Goal: Transaction & Acquisition: Purchase product/service

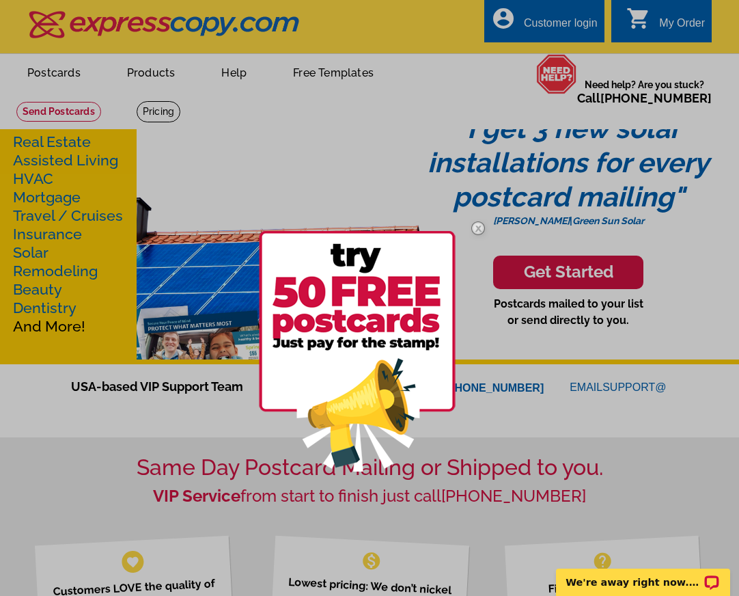
click at [478, 226] on img at bounding box center [478, 228] width 40 height 40
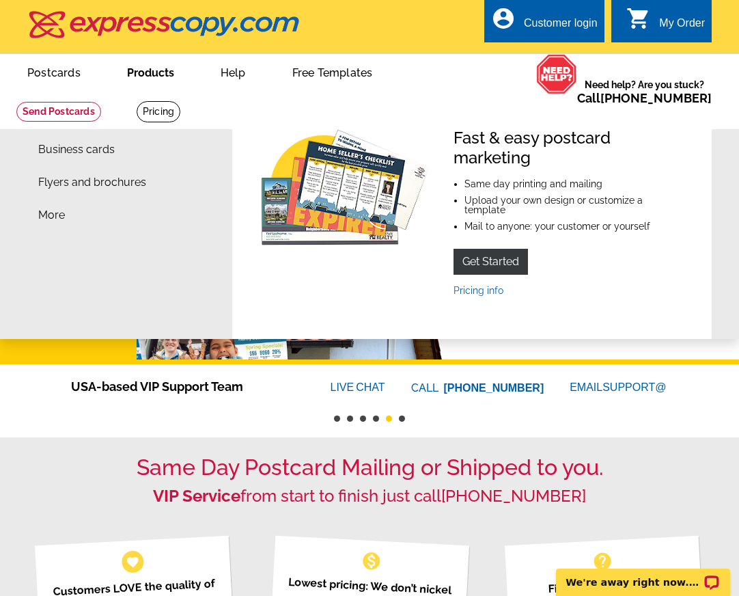
click at [161, 75] on link "Products" at bounding box center [150, 71] width 91 height 32
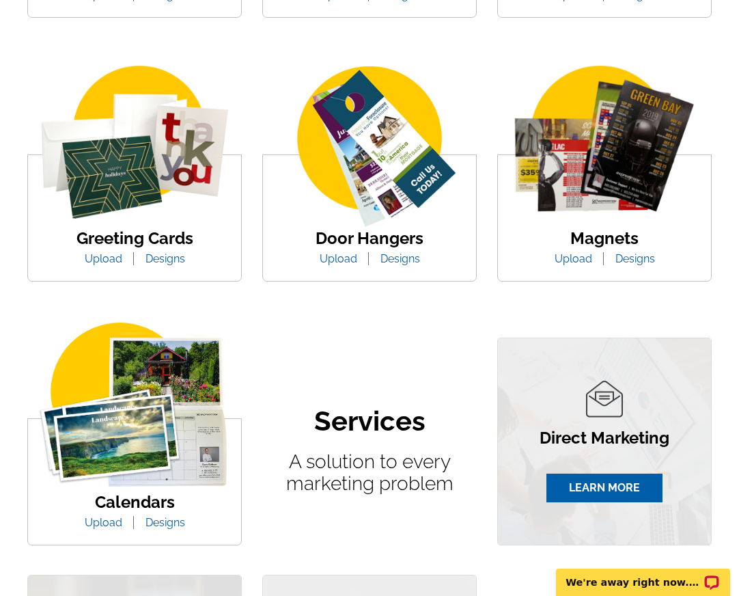
scroll to position [551, 0]
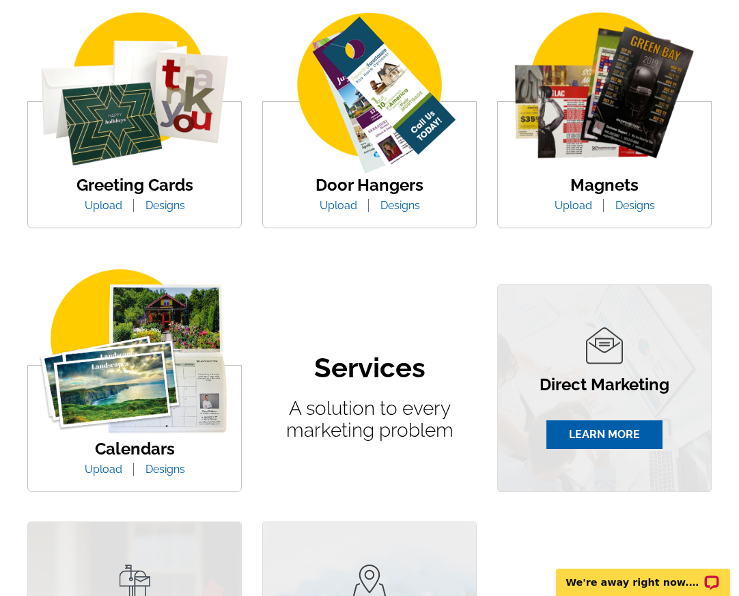
click at [164, 150] on img at bounding box center [134, 94] width 213 height 165
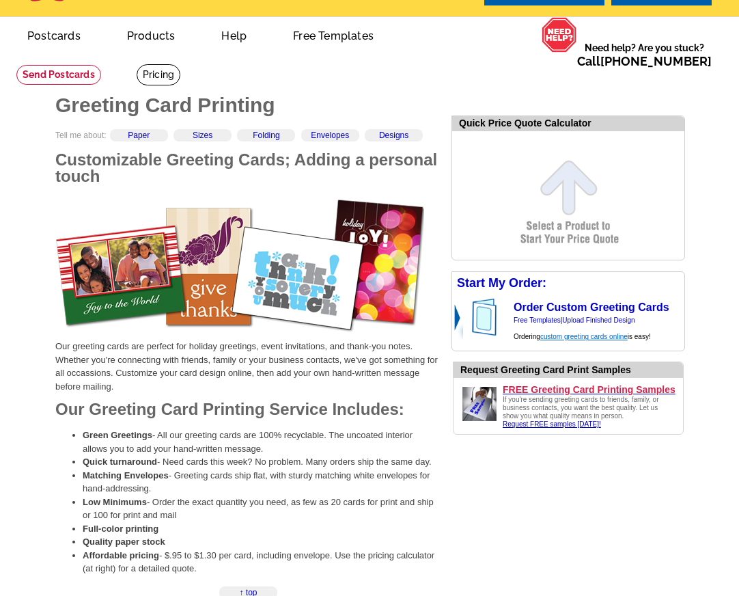
scroll to position [39, 0]
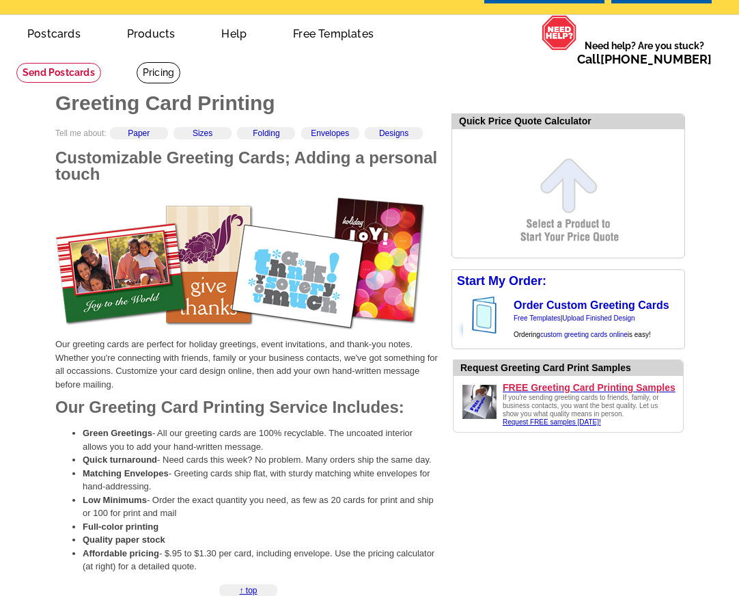
click at [575, 236] on form "Quick Price Quote Calculator" at bounding box center [569, 185] width 234 height 145
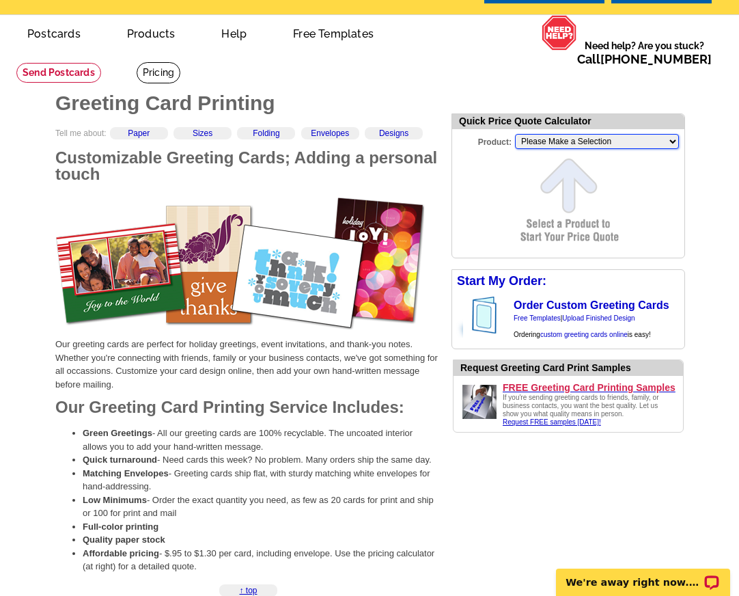
click at [578, 137] on select "Please Make a Selection Jumbo Postcard (5.5" x 8.5") Regular Postcard (4.25" x …" at bounding box center [597, 141] width 164 height 15
select select "2"
click at [515, 134] on select "Please Make a Selection Jumbo Postcard (5.5" x 8.5") Regular Postcard (4.25" x …" at bounding box center [597, 141] width 164 height 15
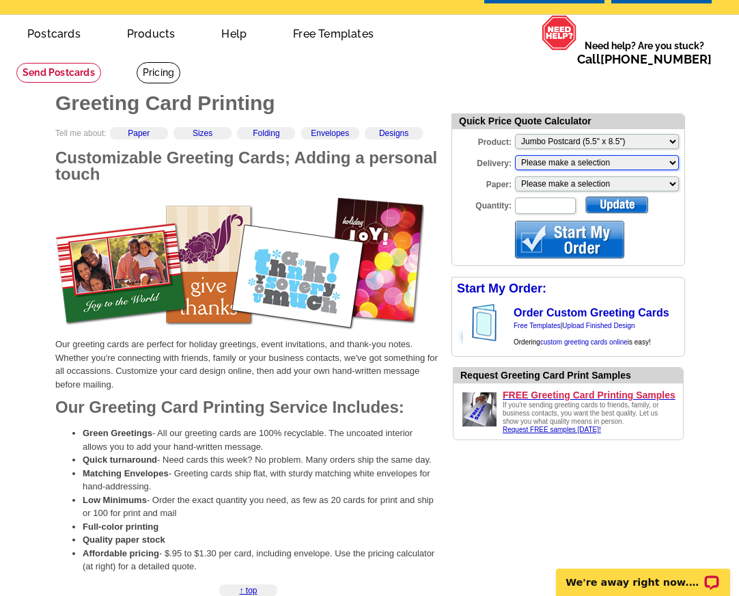
click at [552, 161] on select "Please make a selection Print + Address+USPS First Class Print-Only+Shipped To …" at bounding box center [597, 162] width 164 height 15
select select "3"
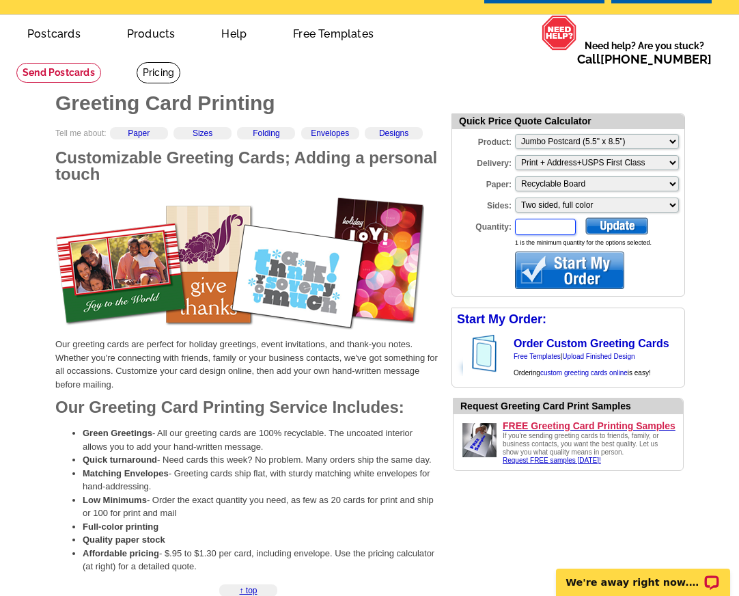
click at [551, 228] on input "Quantity:" at bounding box center [545, 227] width 61 height 16
type input "3"
click at [588, 274] on div at bounding box center [569, 270] width 109 height 38
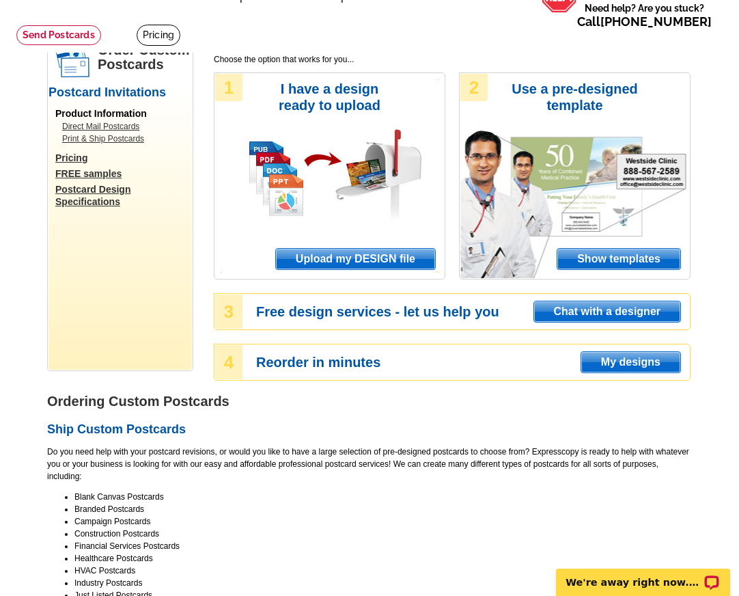
scroll to position [16, 0]
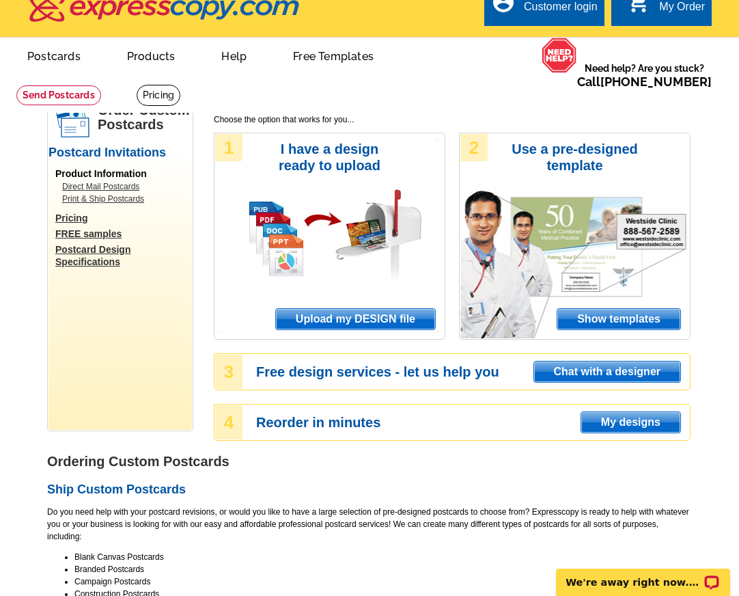
click at [628, 422] on span "My designs" at bounding box center [630, 422] width 99 height 20
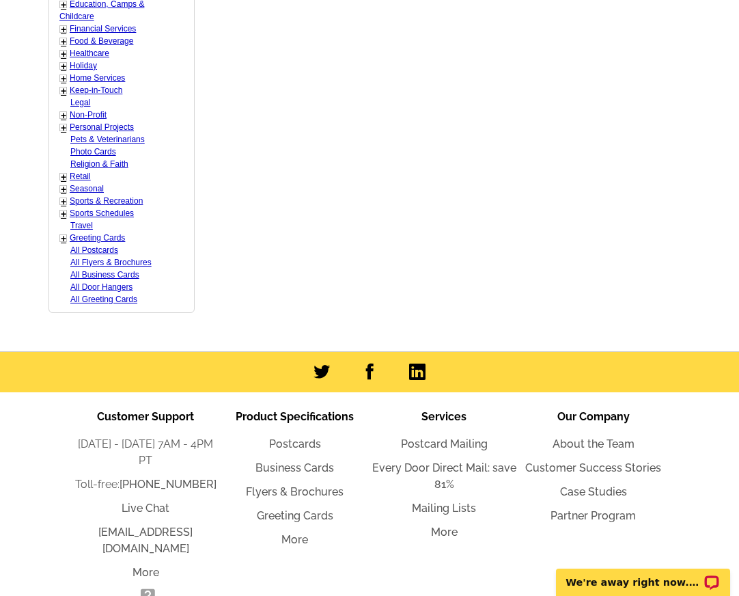
scroll to position [774, 0]
